Goal: Feedback & Contribution: Contribute content

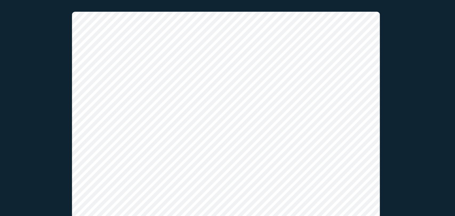
scroll to position [71, 0]
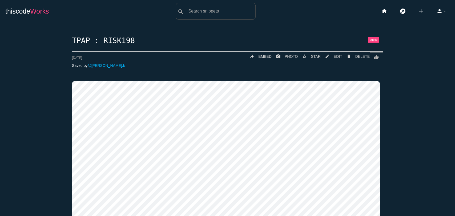
click at [30, 3] on link "thiscode Works" at bounding box center [27, 11] width 44 height 17
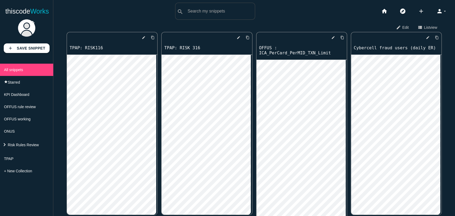
scroll to position [1478, 0]
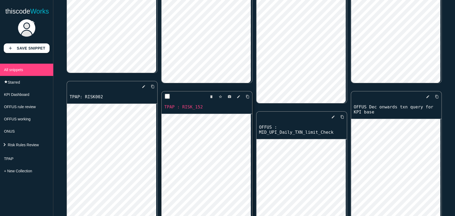
click at [186, 111] on div "delete star_border photo_camera edit content_copy TPAP : RISK_152" at bounding box center [206, 102] width 90 height 22
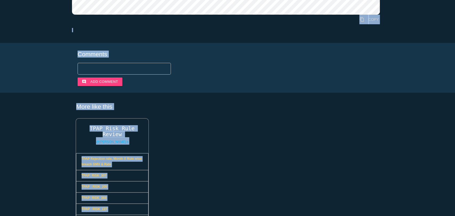
scroll to position [354, 0]
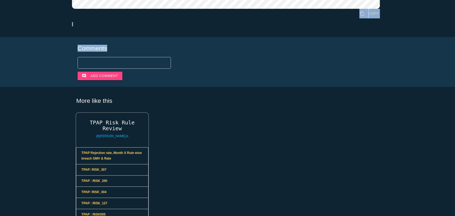
click at [169, 44] on main "TPAP : RISK_152 thumb_up delete DELETE mode_edit EDIT 684688c0e372680014e11e79 …" at bounding box center [227, 50] width 455 height 765
click at [371, 17] on link "content_copy COPY" at bounding box center [369, 14] width 28 height 10
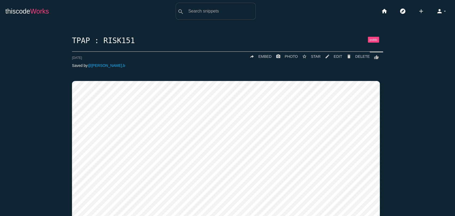
click at [32, 16] on link "thiscode Works" at bounding box center [27, 11] width 44 height 17
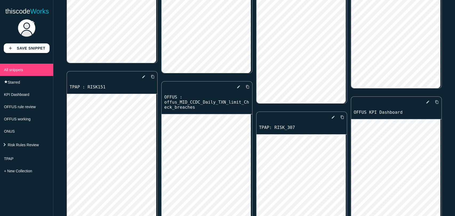
scroll to position [714, 0]
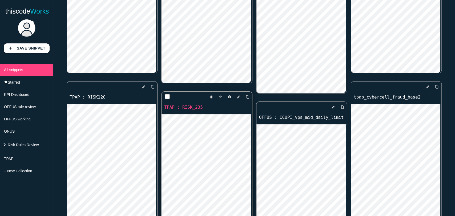
click at [188, 106] on link "TPAP : RISK_235" at bounding box center [206, 107] width 90 height 6
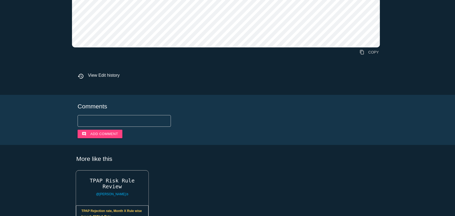
scroll to position [349, 0]
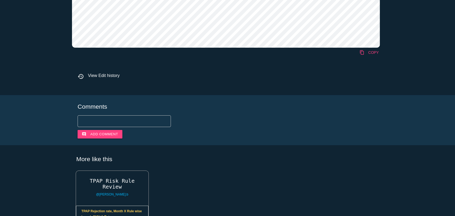
drag, startPoint x: 368, startPoint y: 52, endPoint x: 372, endPoint y: 54, distance: 4.7
click at [372, 54] on link "content_copy COPY" at bounding box center [369, 53] width 28 height 10
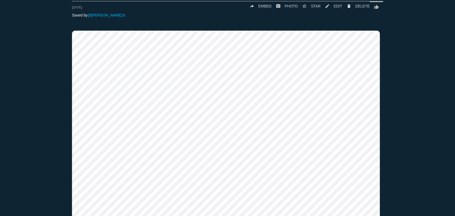
scroll to position [51, 0]
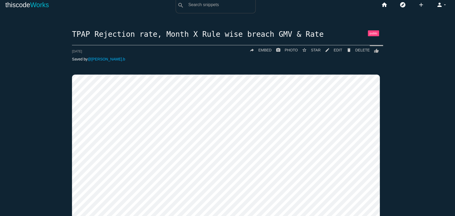
scroll to position [6, 0]
click at [330, 49] on link "mode_edit EDIT" at bounding box center [331, 51] width 22 height 10
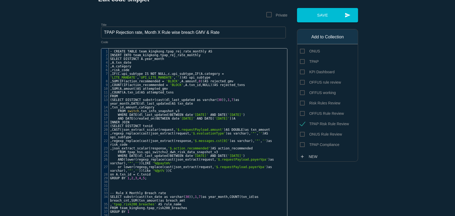
scroll to position [2, 0]
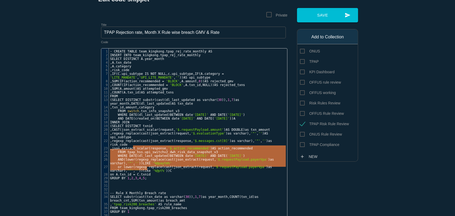
type textarea ", COUNT(IF(action_recommended = 'BLOCK', A.txn_id, NULL)) AS rejected_txns , SU…"
drag, startPoint x: 159, startPoint y: 170, endPoint x: 98, endPoint y: 82, distance: 106.7
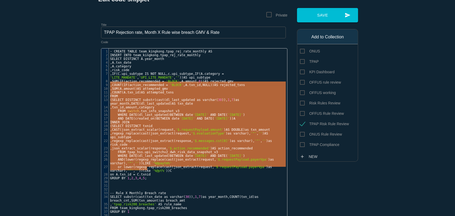
click at [160, 176] on pre "GROUP BY 1 , 2 , 3 , 4 , 5 ;" at bounding box center [200, 178] width 183 height 4
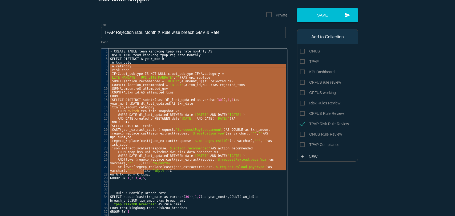
type textarea "- CREATE TABLE team_kingkong.tpap_rej_rate_monthly AS INSERT INTO team_kingkong…"
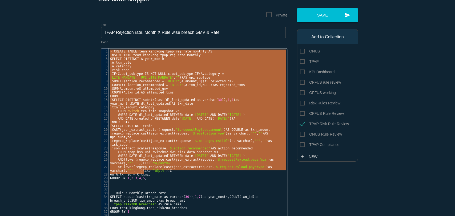
drag, startPoint x: 148, startPoint y: 174, endPoint x: 92, endPoint y: 47, distance: 138.7
click at [324, 15] on button "send Save" at bounding box center [327, 15] width 61 height 14
